Goal: Navigation & Orientation: Find specific page/section

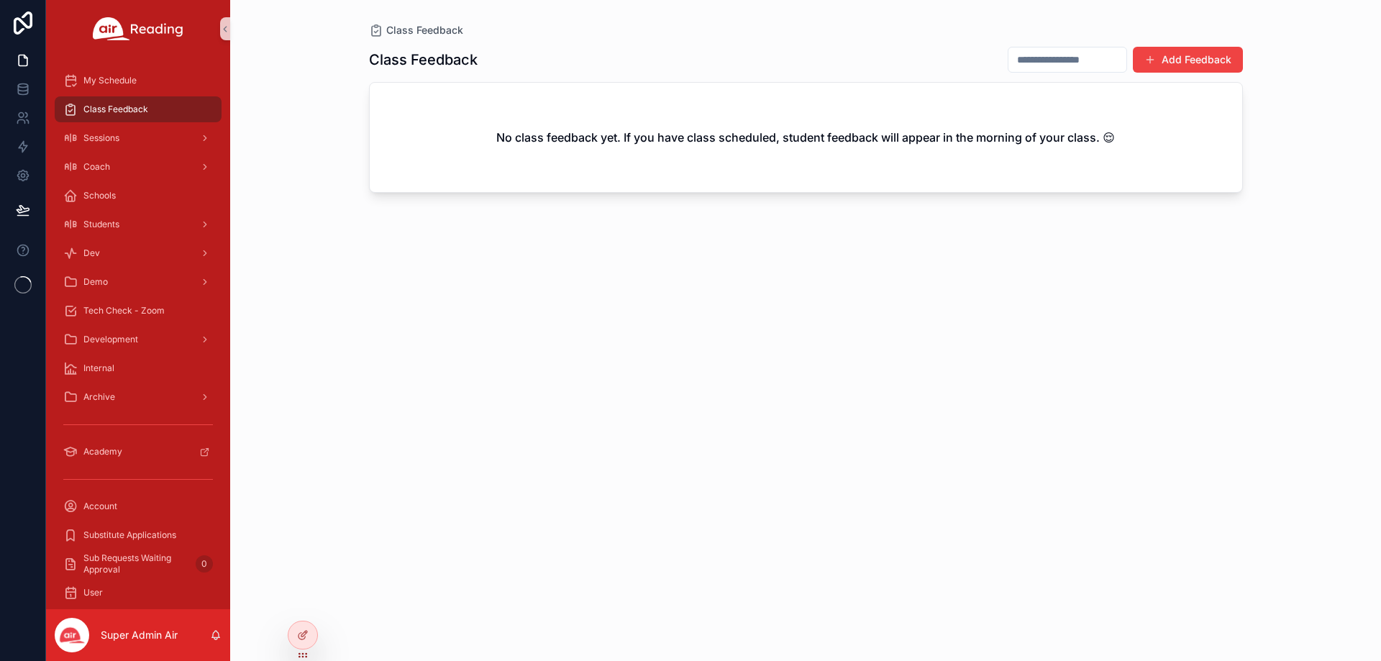
click at [0, 0] on icon at bounding box center [0, 0] width 0 height 0
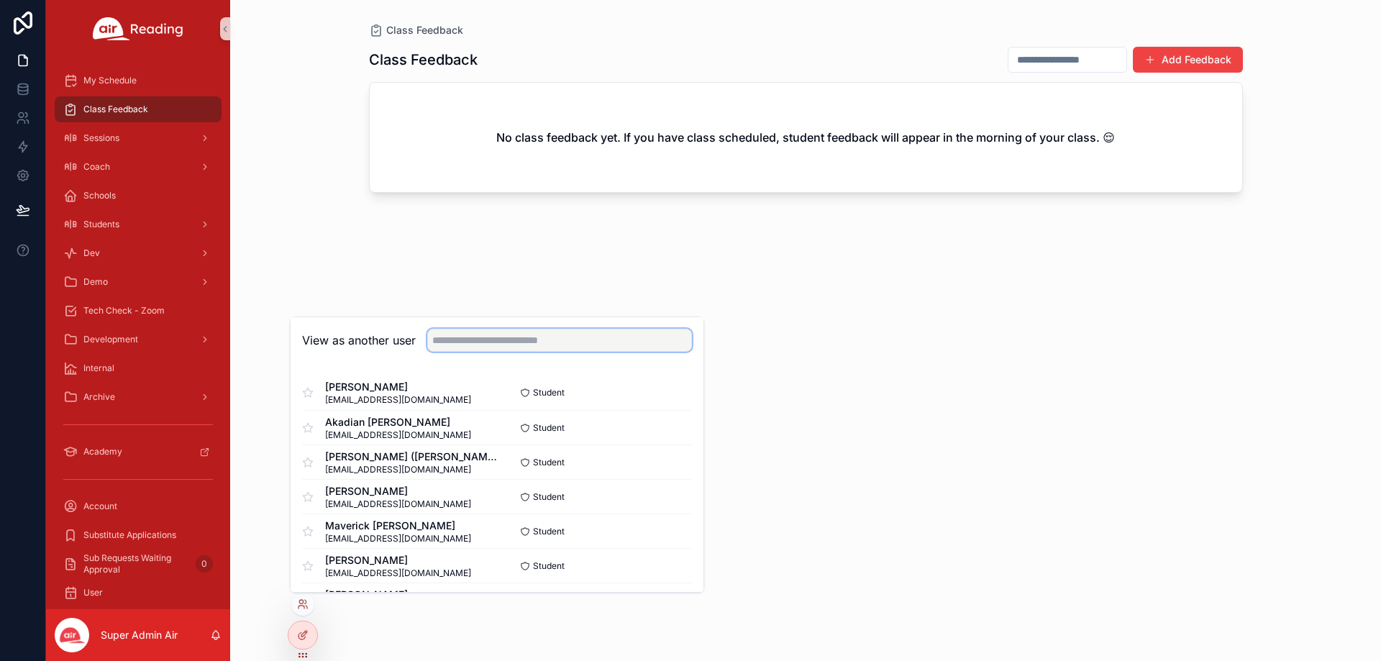
click at [435, 351] on input "text" at bounding box center [559, 340] width 265 height 23
paste input "**********"
type input "**********"
click at [655, 388] on button "Select" at bounding box center [673, 393] width 37 height 21
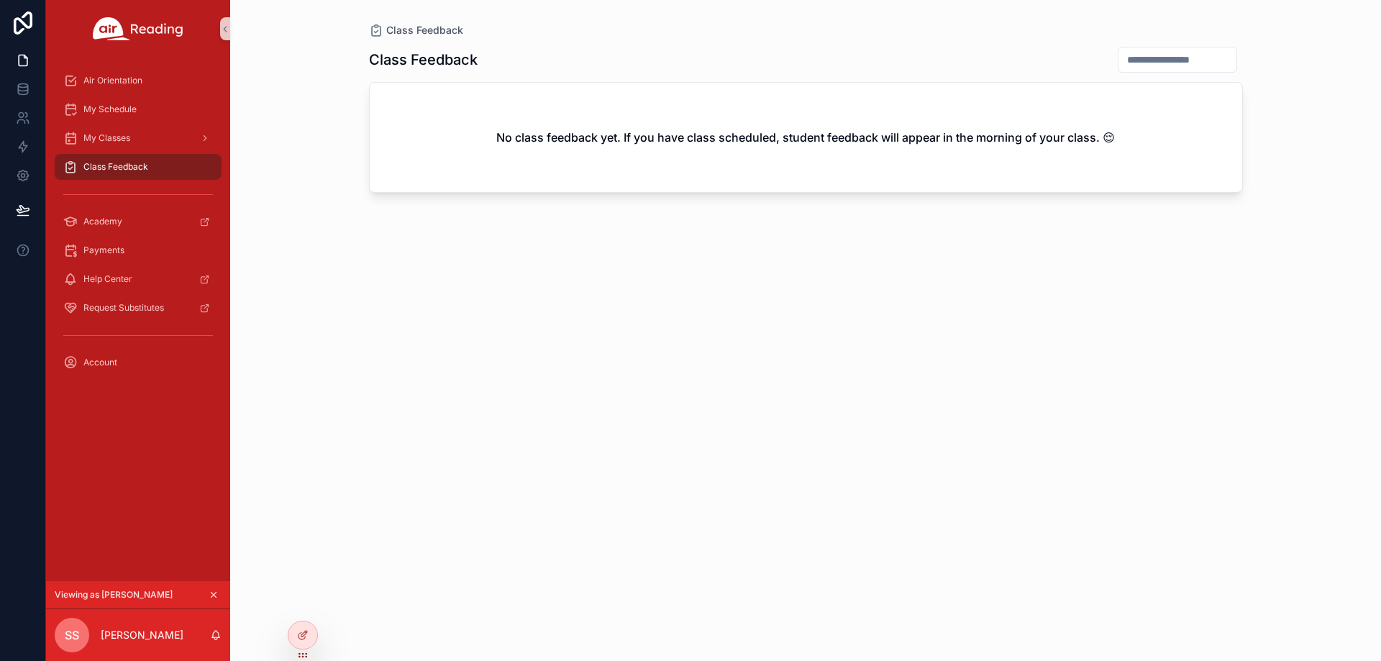
click at [138, 94] on div "Air Orientation" at bounding box center [138, 80] width 184 height 29
click at [137, 80] on span "Air Orientation" at bounding box center [112, 81] width 59 height 12
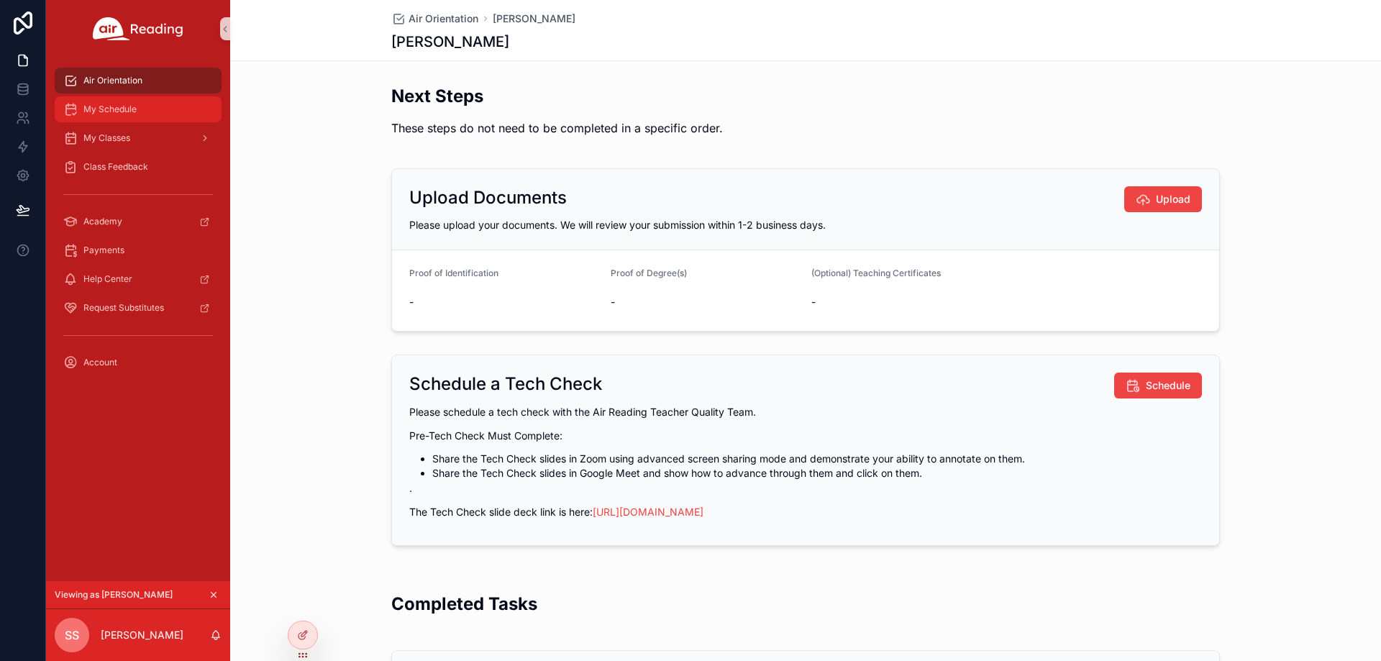
click at [130, 98] on div "My Schedule" at bounding box center [138, 109] width 150 height 23
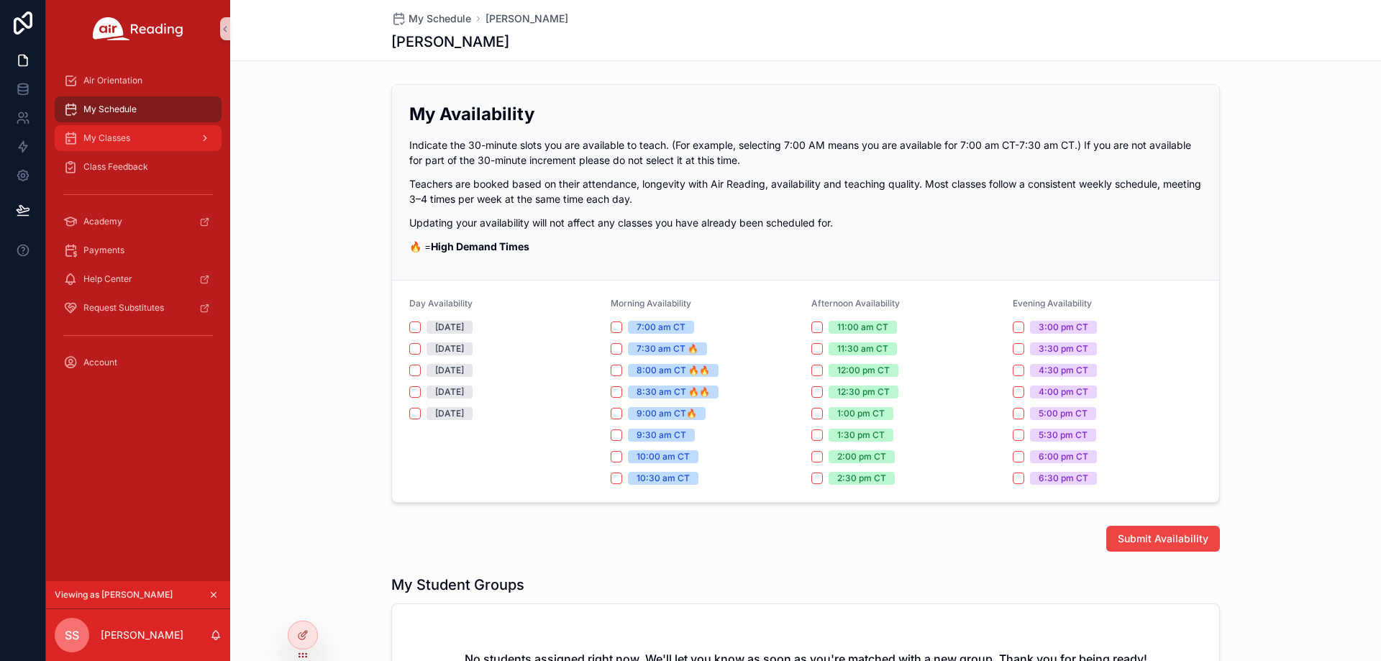
click at [129, 142] on span "My Classes" at bounding box center [106, 138] width 47 height 12
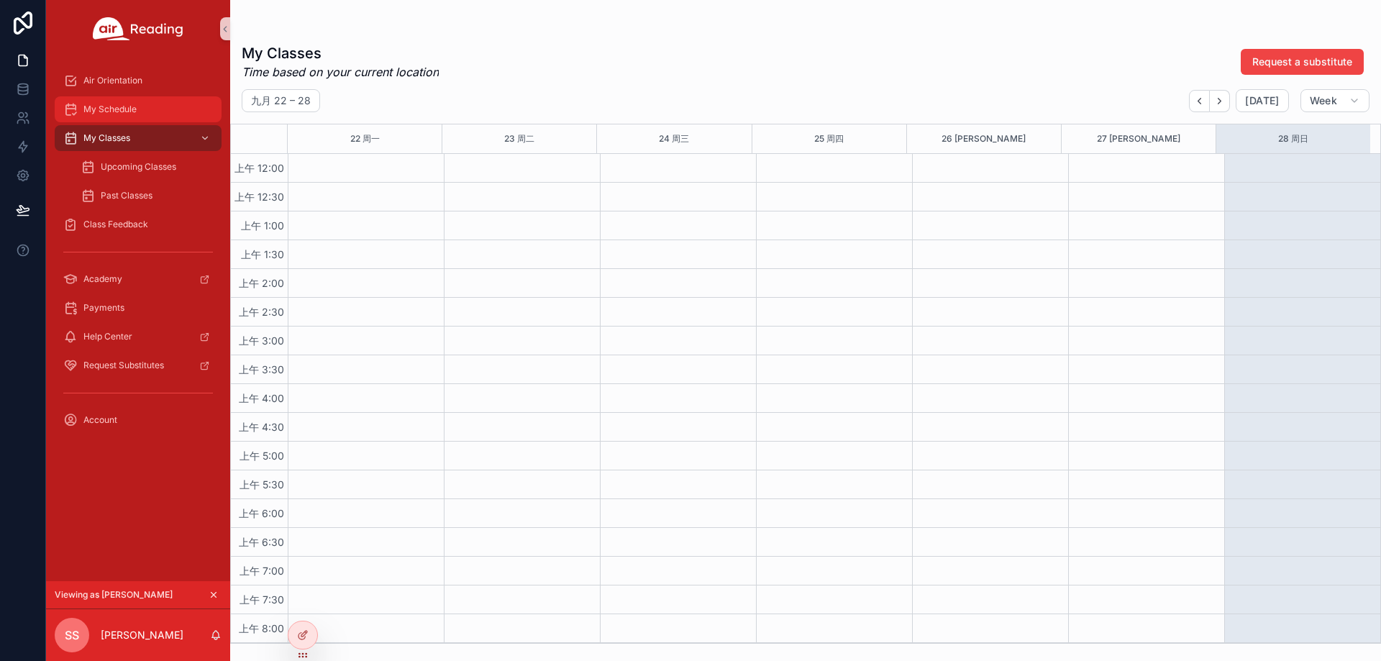
click at [137, 97] on link "My Schedule" at bounding box center [138, 109] width 167 height 26
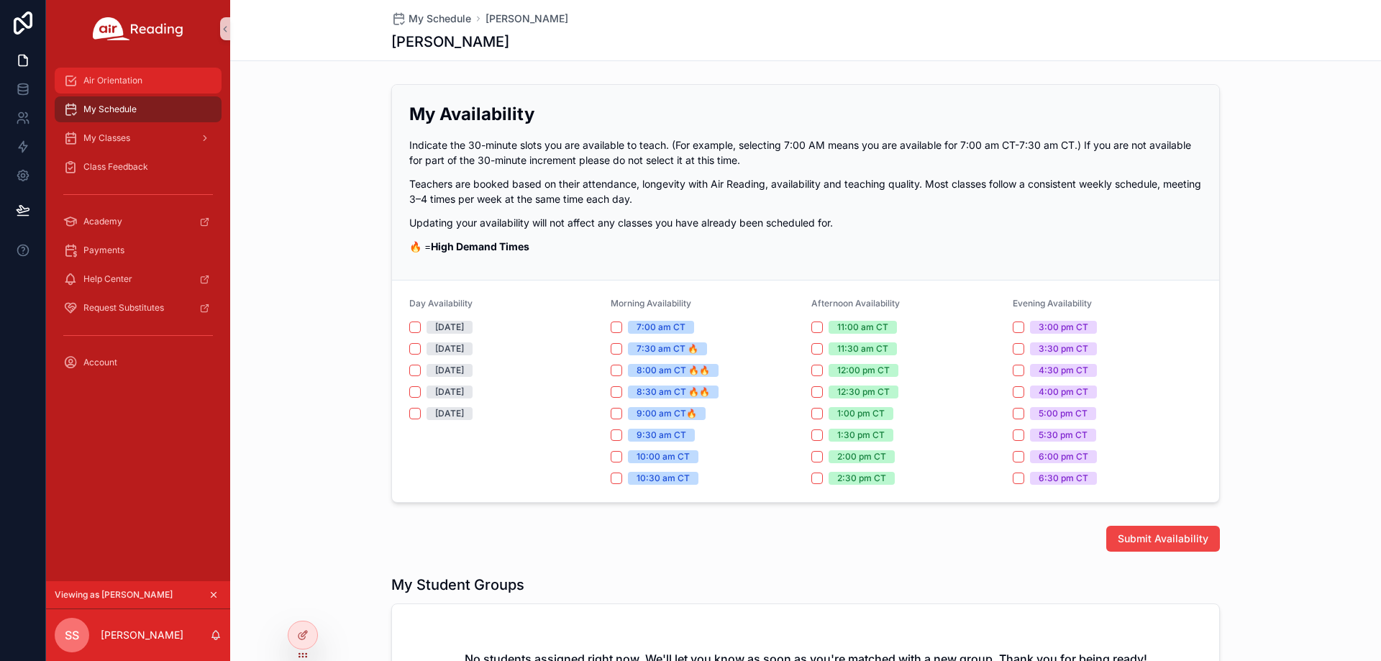
click at [143, 86] on div "Air Orientation" at bounding box center [138, 80] width 150 height 23
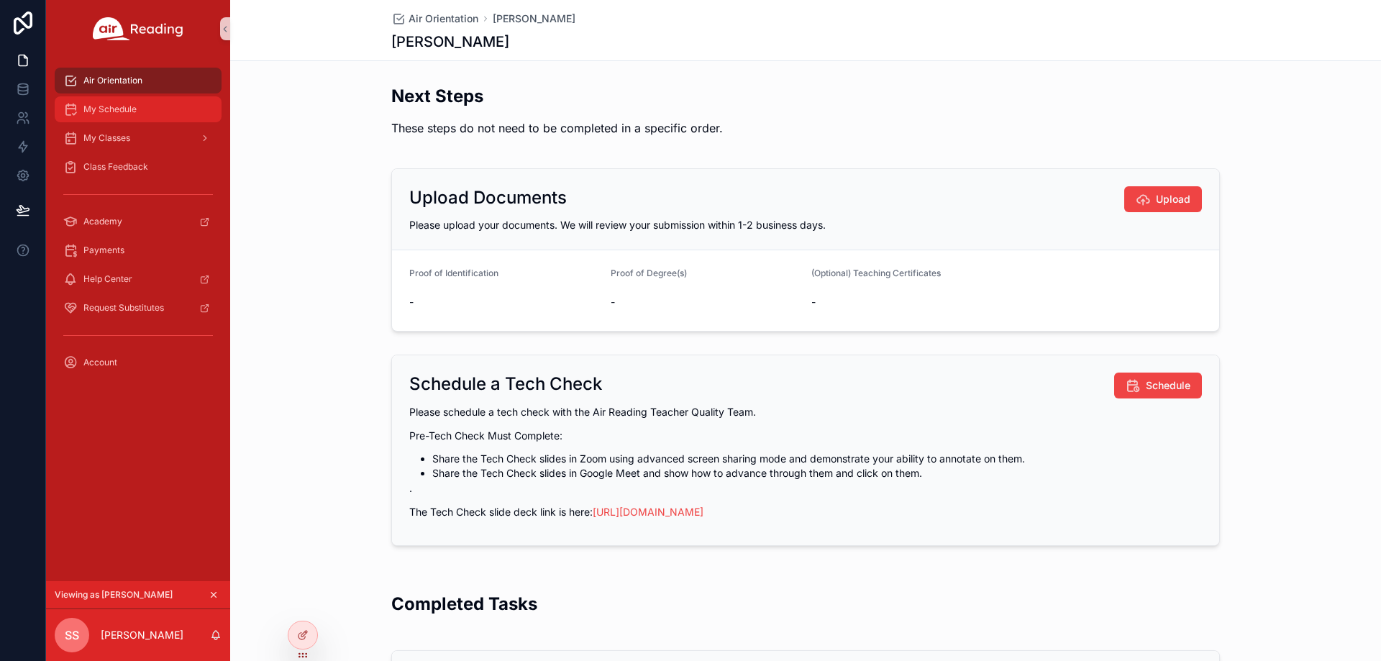
click at [127, 112] on span "My Schedule" at bounding box center [109, 110] width 53 height 12
